Goal: Task Accomplishment & Management: Manage account settings

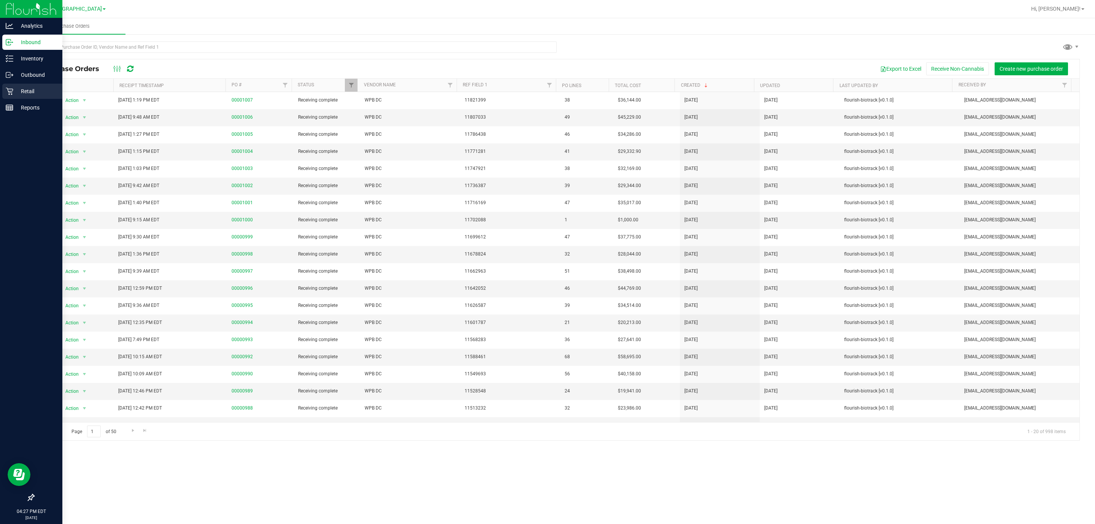
click at [30, 88] on p "Retail" at bounding box center [36, 91] width 46 height 9
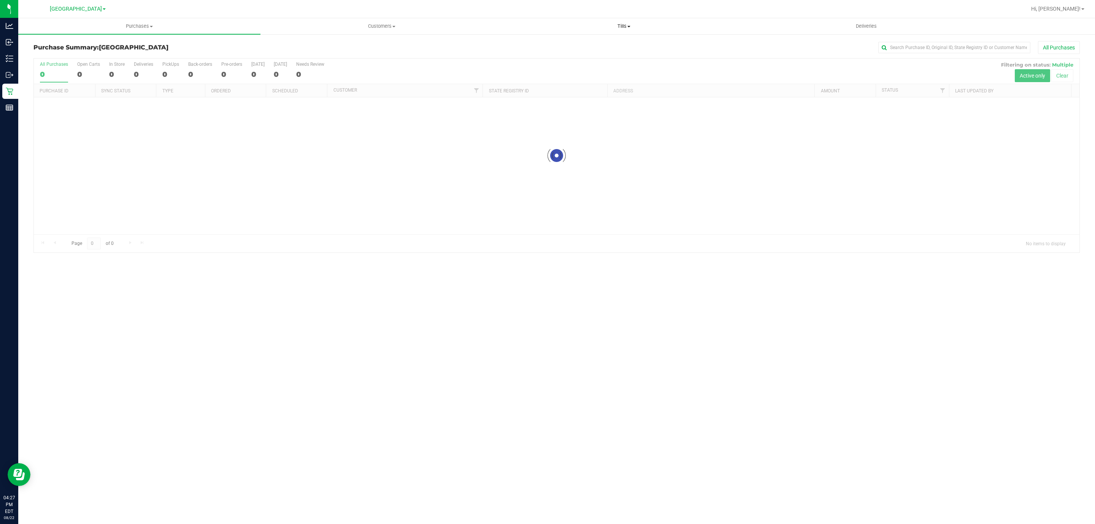
click at [538, 23] on span "Tills" at bounding box center [623, 26] width 241 height 7
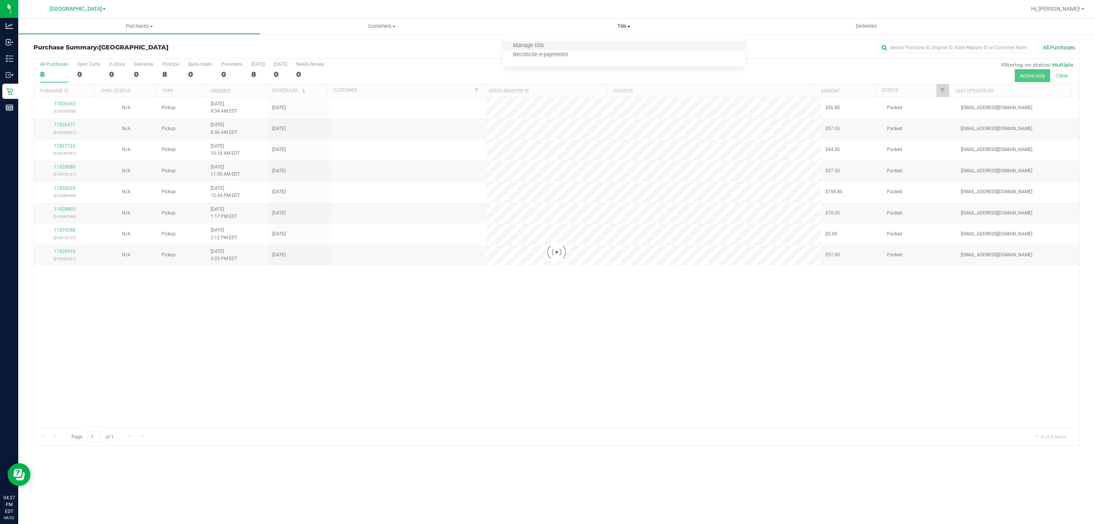
click at [538, 41] on li "Manage tills" at bounding box center [623, 45] width 242 height 9
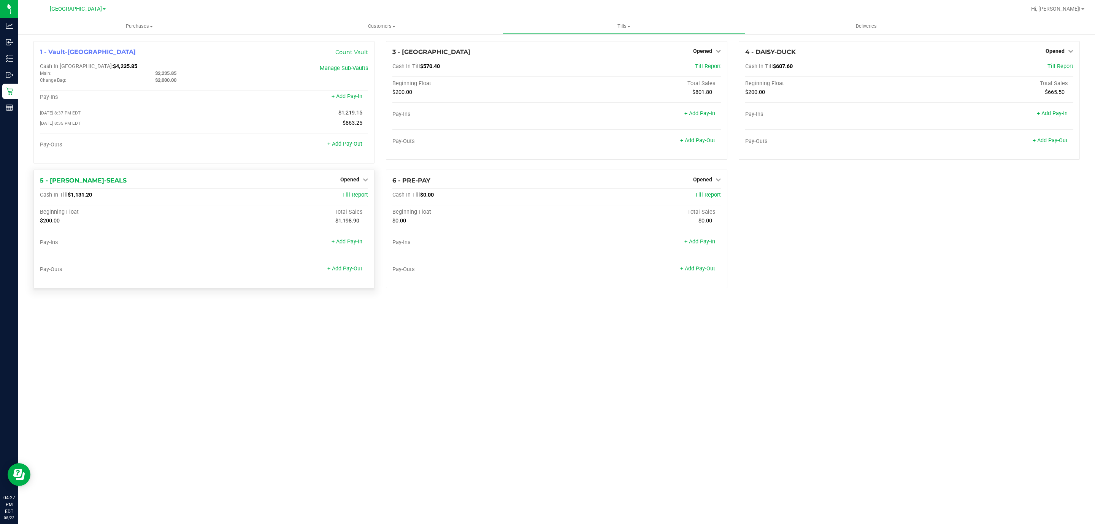
click at [358, 177] on div "Opened" at bounding box center [354, 179] width 28 height 9
click at [358, 182] on span "Opened" at bounding box center [349, 179] width 19 height 6
click at [363, 200] on div "Close Till" at bounding box center [351, 195] width 56 height 10
click at [354, 198] on link "Close Till" at bounding box center [351, 195] width 21 height 6
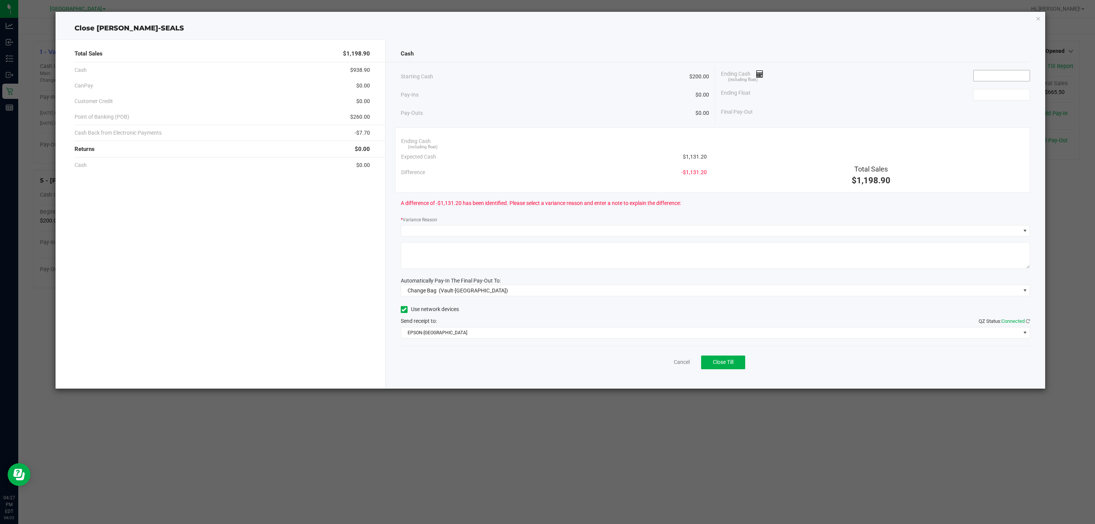
click at [538, 72] on input at bounding box center [1001, 75] width 56 height 11
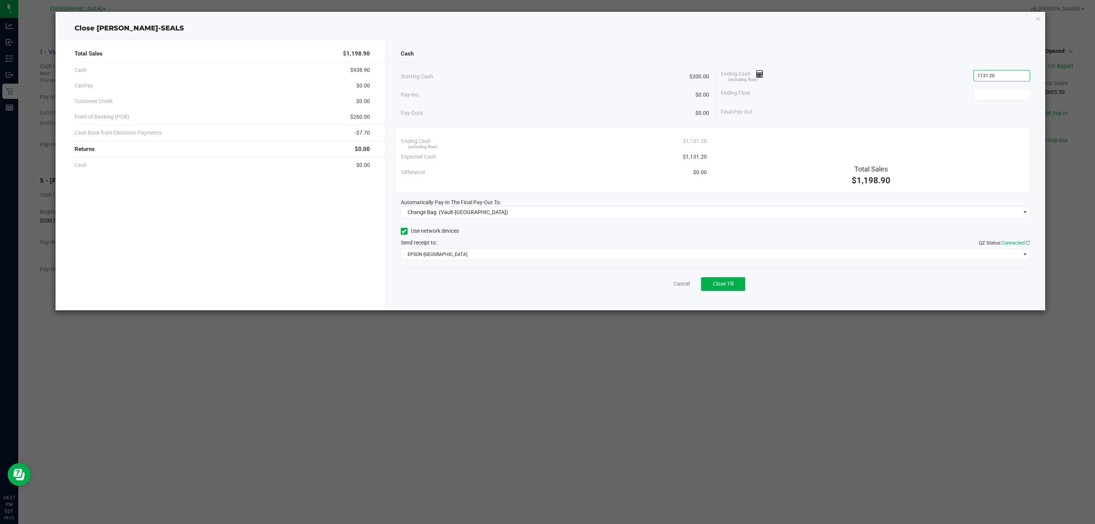
type input "$1,131.20"
type input "$200.00"
click at [529, 216] on span "Change Bag (Vault-[GEOGRAPHIC_DATA])" at bounding box center [710, 212] width 619 height 11
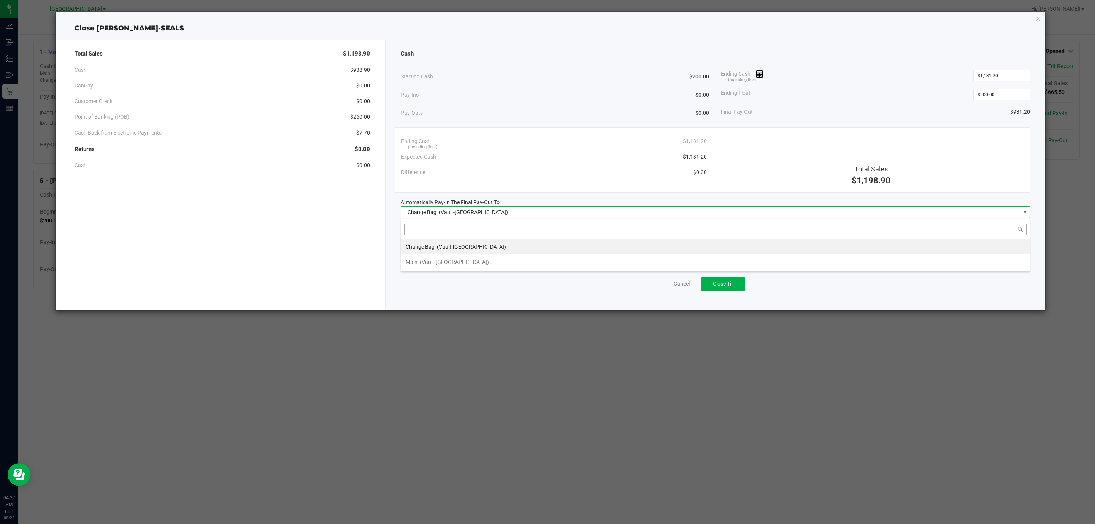
scroll to position [11, 629]
click at [426, 265] on span "(Vault-[GEOGRAPHIC_DATA])" at bounding box center [454, 262] width 69 height 6
click at [466, 261] on div "Cash Starting Cash $200.00 Pay-Ins $0.00 Pay-Outs $0.00 Ending Cash (including …" at bounding box center [715, 175] width 660 height 271
click at [466, 257] on span "EPSON-[GEOGRAPHIC_DATA]" at bounding box center [710, 254] width 619 height 11
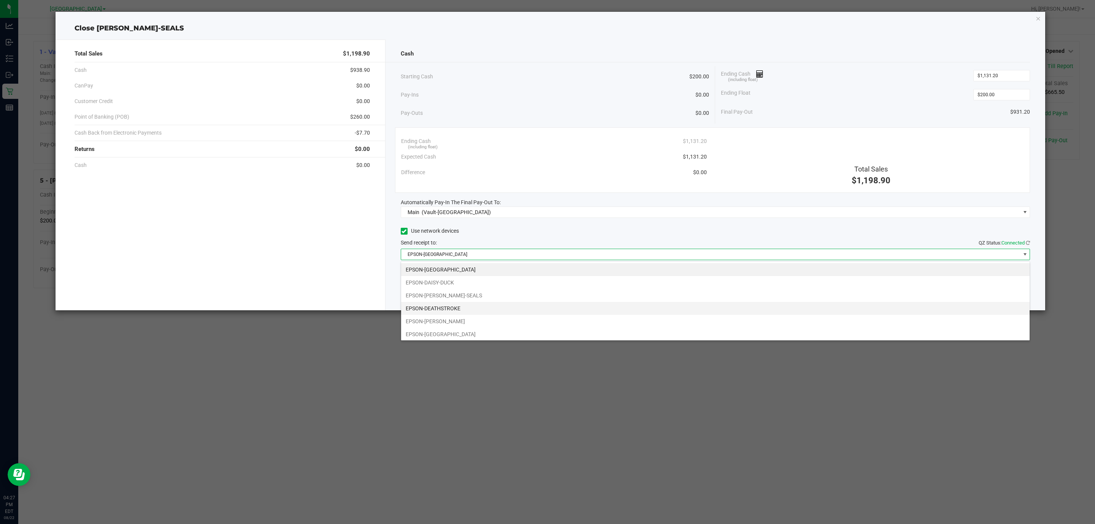
click at [451, 307] on li "EPSON-DEATHSTROKE" at bounding box center [715, 308] width 628 height 13
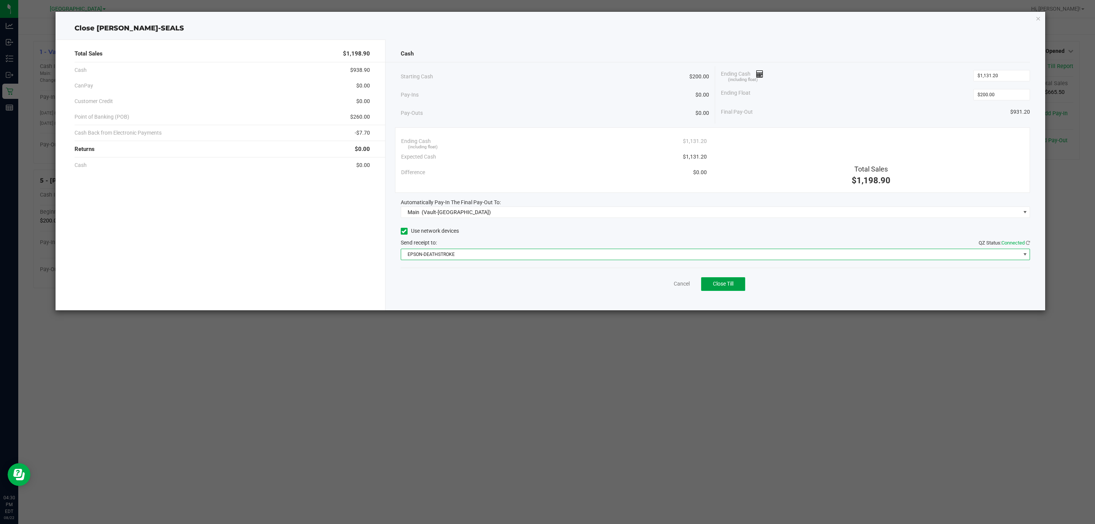
click at [538, 287] on span "Close Till" at bounding box center [723, 283] width 21 height 6
click at [538, 287] on link "Dismiss" at bounding box center [665, 284] width 18 height 8
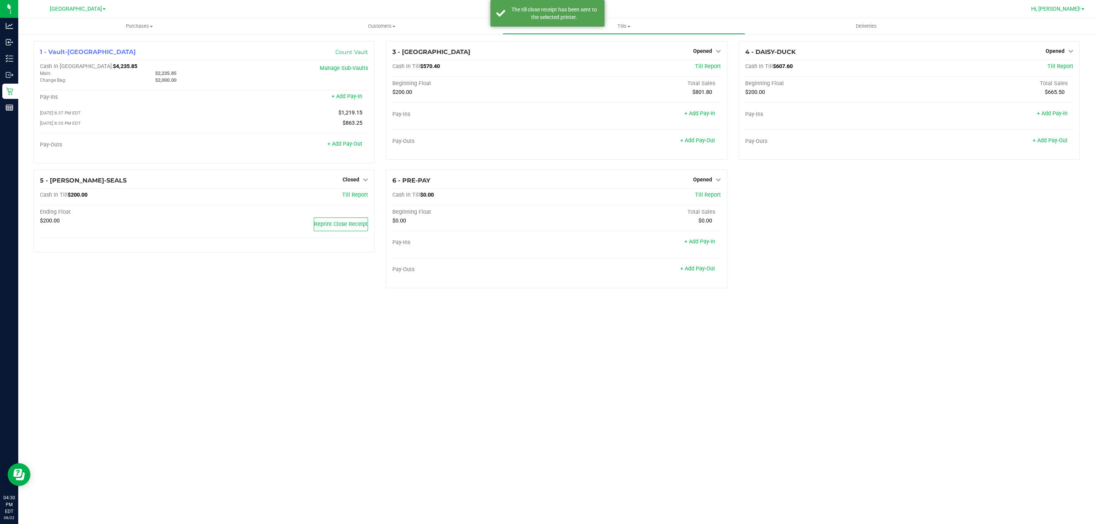
click at [538, 7] on span "Hi, [PERSON_NAME]!" at bounding box center [1055, 9] width 49 height 6
click at [538, 69] on span "Sign Out" at bounding box center [1055, 67] width 22 height 8
